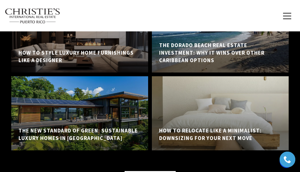
scroll to position [5877, 0]
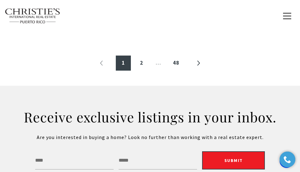
scroll to position [737, 0]
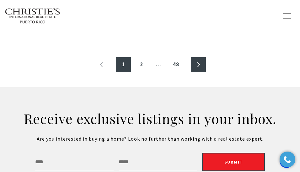
click at [199, 61] on link "»" at bounding box center [198, 64] width 15 height 15
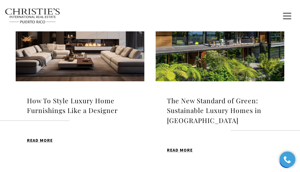
scroll to position [220, 0]
